Goal: Task Accomplishment & Management: Manage account settings

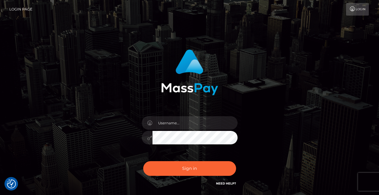
click at [172, 130] on div at bounding box center [189, 135] width 105 height 46
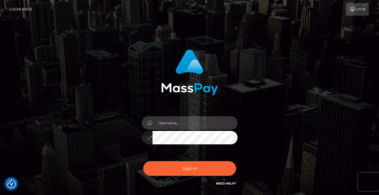
type input "[EMAIL_ADDRESS][DOMAIN_NAME]"
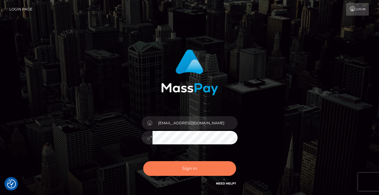
click at [182, 167] on button "Sign in" at bounding box center [189, 168] width 93 height 15
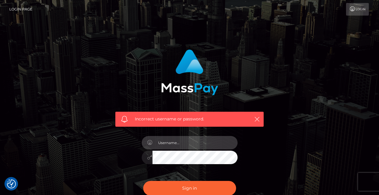
type input "uhbabi@icloud.com"
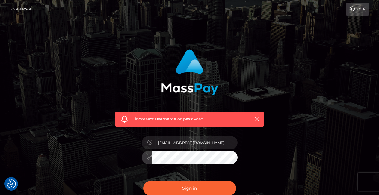
click at [190, 188] on button "Sign in" at bounding box center [189, 188] width 93 height 15
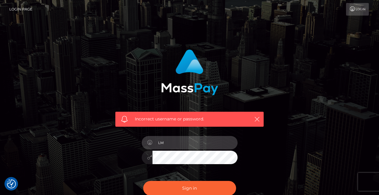
type input "L"
type input "lmsua928@gmail.com"
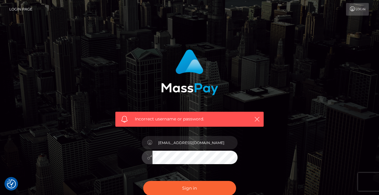
click at [190, 188] on button "Sign in" at bounding box center [189, 188] width 93 height 15
click at [256, 120] on icon "button" at bounding box center [257, 119] width 6 height 6
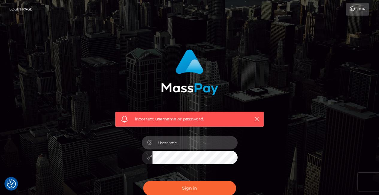
type input "uhbabi@icloud.com"
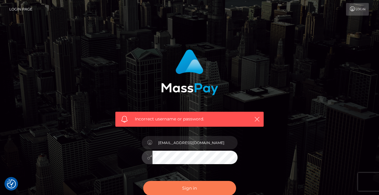
click at [180, 185] on button "Sign in" at bounding box center [189, 188] width 93 height 15
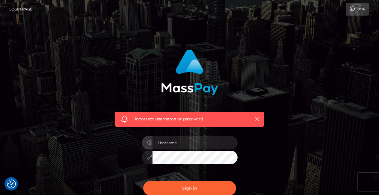
click at [358, 10] on link "Login" at bounding box center [357, 9] width 23 height 13
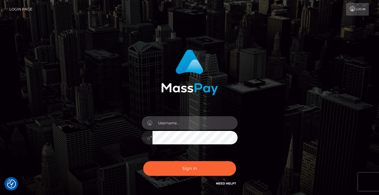
type input "[EMAIL_ADDRESS][DOMAIN_NAME]"
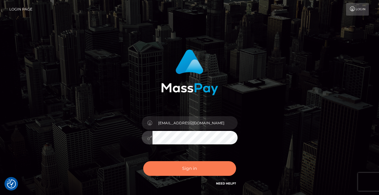
click at [185, 166] on button "Sign in" at bounding box center [189, 168] width 93 height 15
